Goal: Task Accomplishment & Management: Use online tool/utility

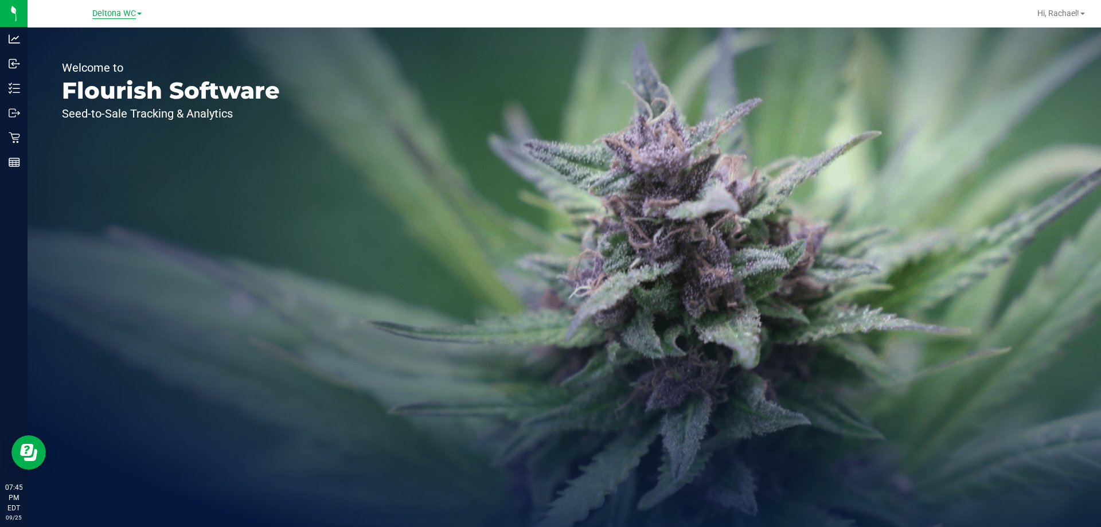
click at [116, 11] on span "Deltona WC" at bounding box center [114, 14] width 44 height 10
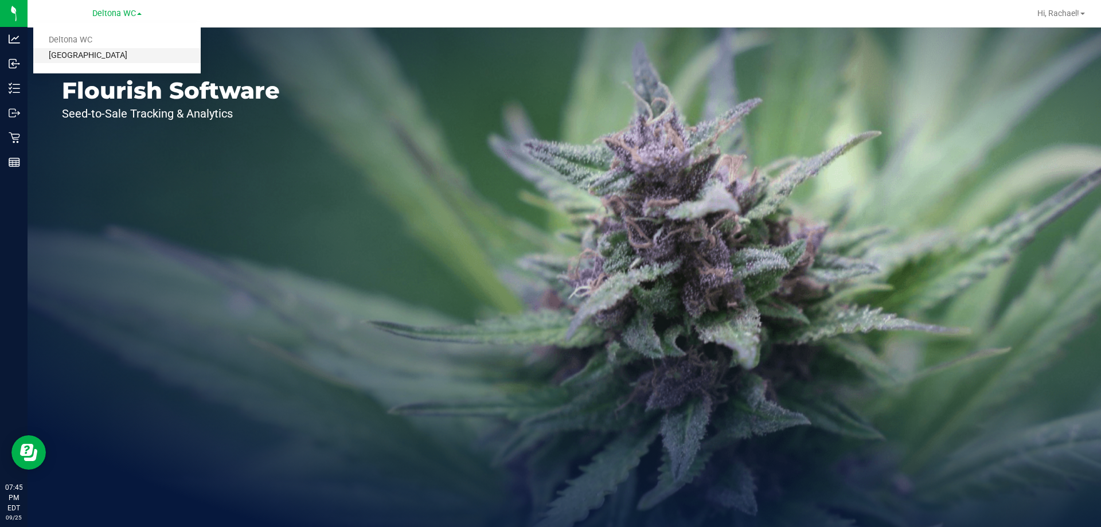
click at [100, 56] on link "[GEOGRAPHIC_DATA]" at bounding box center [116, 55] width 167 height 15
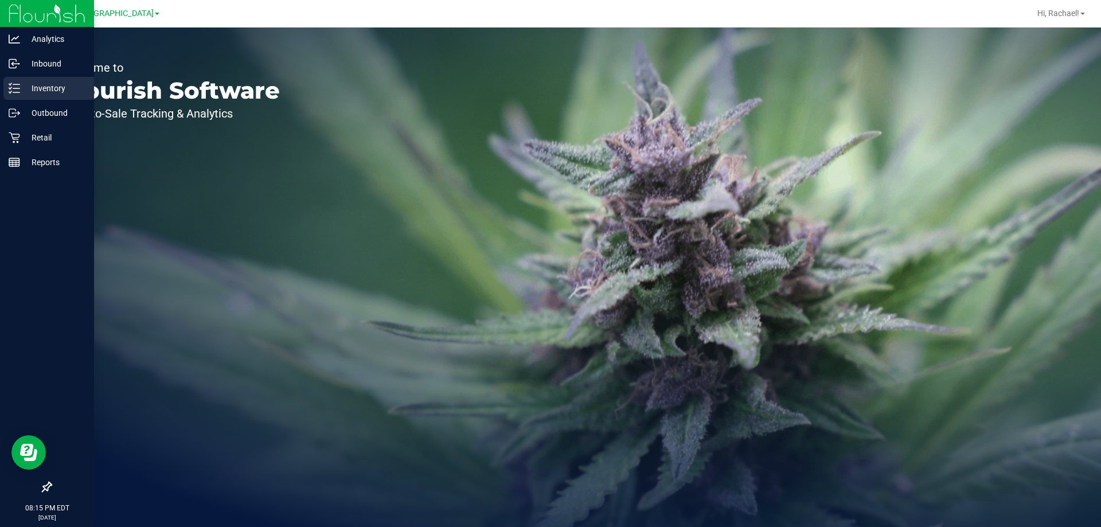
click at [33, 89] on p "Inventory" at bounding box center [54, 88] width 69 height 14
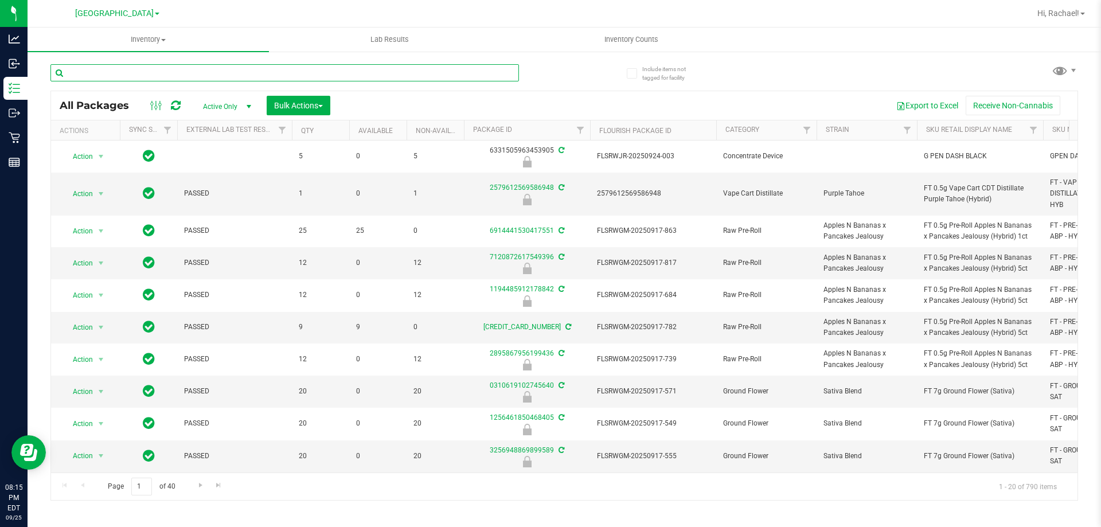
click at [172, 68] on input "text" at bounding box center [284, 72] width 468 height 17
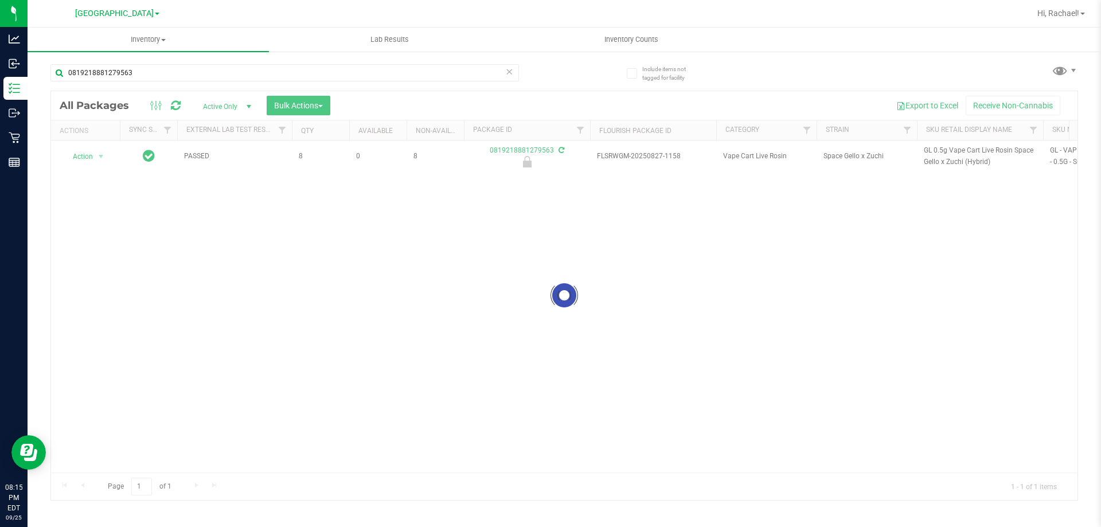
click at [948, 149] on div at bounding box center [564, 295] width 1026 height 409
click at [948, 149] on span "GL 0.5g Vape Cart Live Rosin Space Gello x Zuchi (Hybrid)" at bounding box center [980, 156] width 112 height 22
copy tr "GL 0.5g Vape Cart Live Rosin Space Gello x Zuchi (Hybrid)"
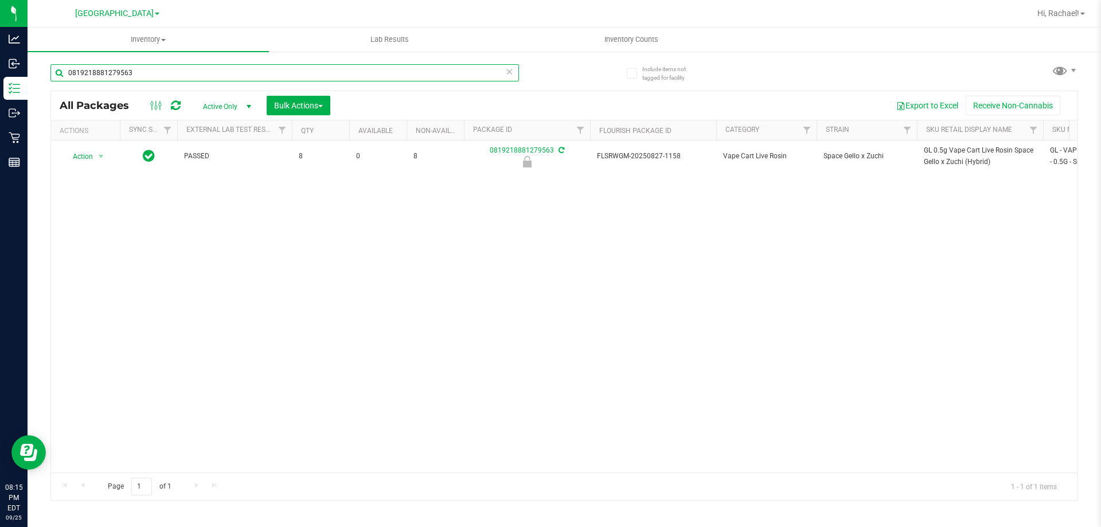
click at [427, 75] on input "0819218881279563" at bounding box center [284, 72] width 468 height 17
paste input "GL 0.5g Vape Cart Live Rosin Space Gello x Zuchi (Hybrid)"
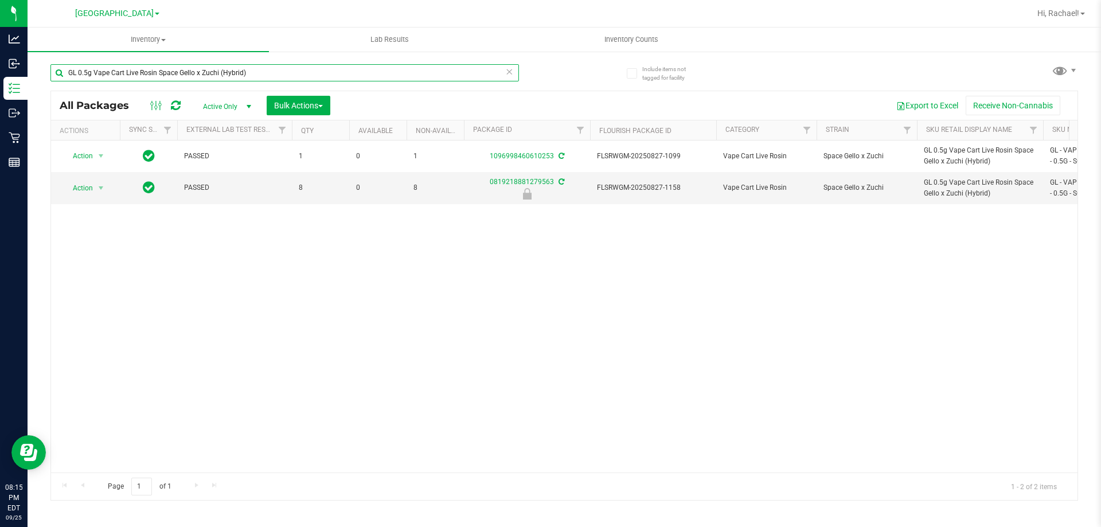
click at [297, 71] on input "GL 0.5g Vape Cart Live Rosin Space Gello x Zuchi (Hybrid)" at bounding box center [284, 72] width 468 height 17
type input "0819218881279563"
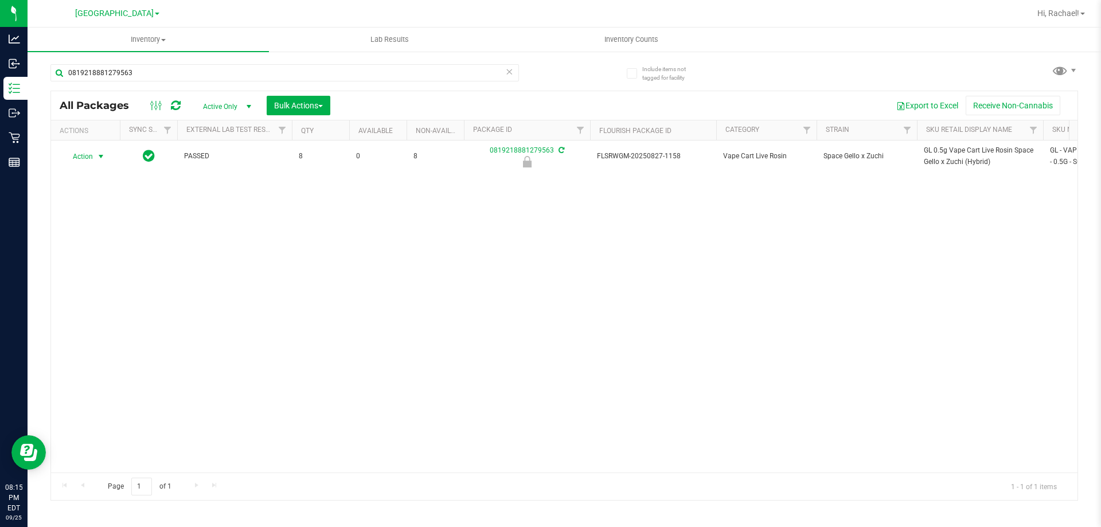
click at [100, 157] on span "select" at bounding box center [100, 156] width 9 height 9
click at [87, 284] on li "Unlock package" at bounding box center [99, 292] width 73 height 17
click at [1053, 7] on div "Hi, Rachael!" at bounding box center [1061, 13] width 57 height 20
click at [1057, 12] on span "Hi, Rachael!" at bounding box center [1058, 13] width 42 height 9
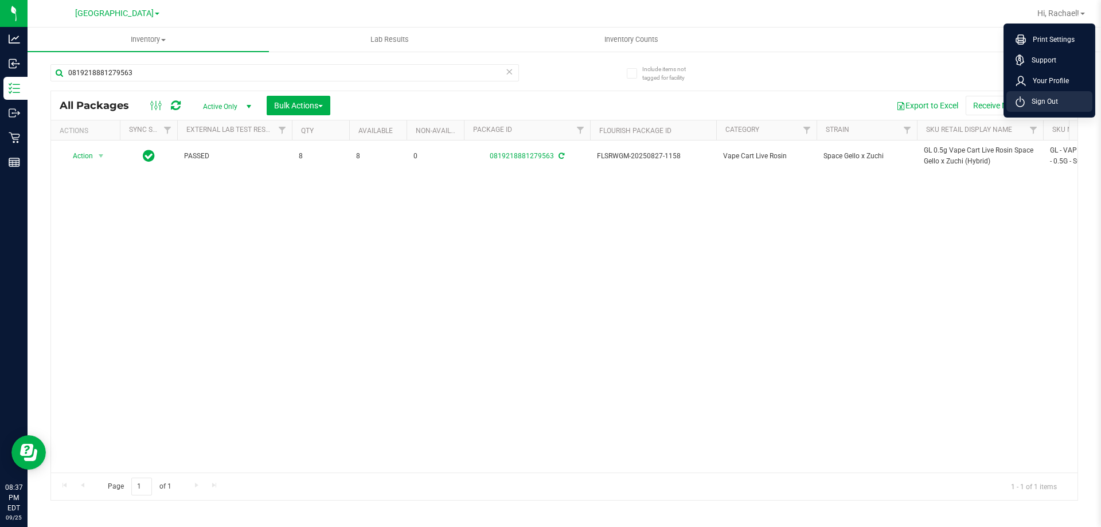
click at [1040, 103] on span "Sign Out" at bounding box center [1041, 101] width 33 height 11
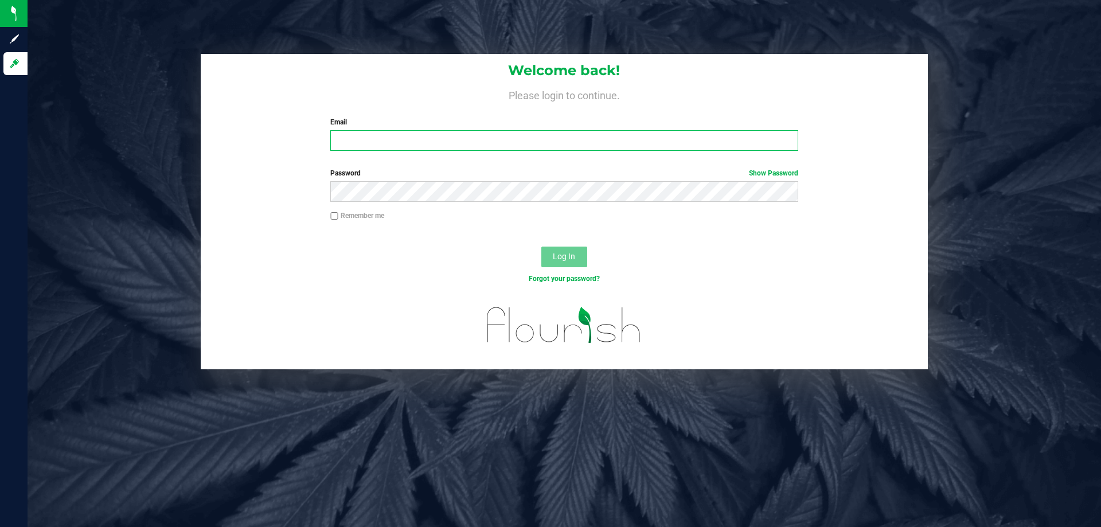
click at [471, 136] on input "Email" at bounding box center [563, 140] width 467 height 21
type input "[EMAIL_ADDRESS][DOMAIN_NAME]"
click at [541, 247] on button "Log In" at bounding box center [564, 257] width 46 height 21
